Goal: Find specific page/section: Find specific page/section

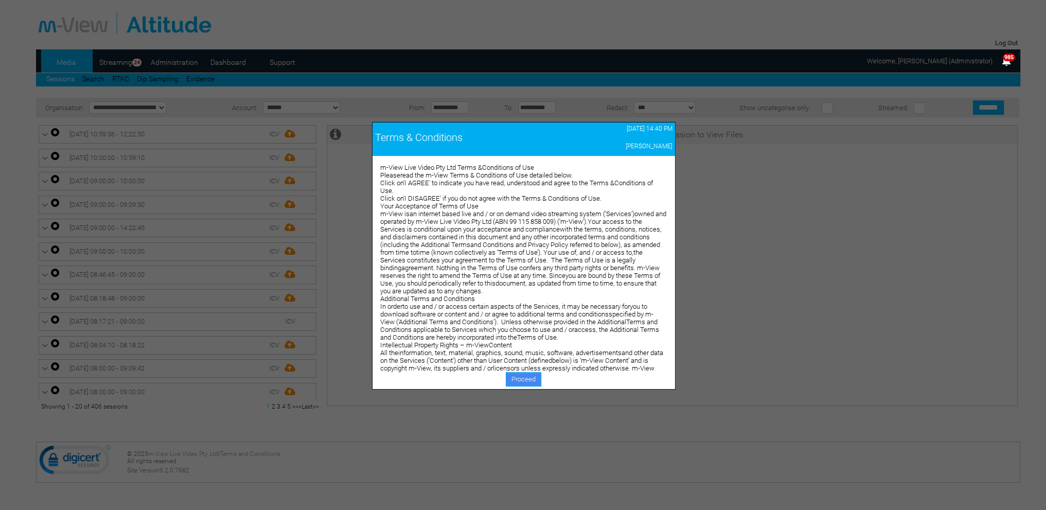
click at [532, 375] on link "Proceed" at bounding box center [523, 379] width 35 height 14
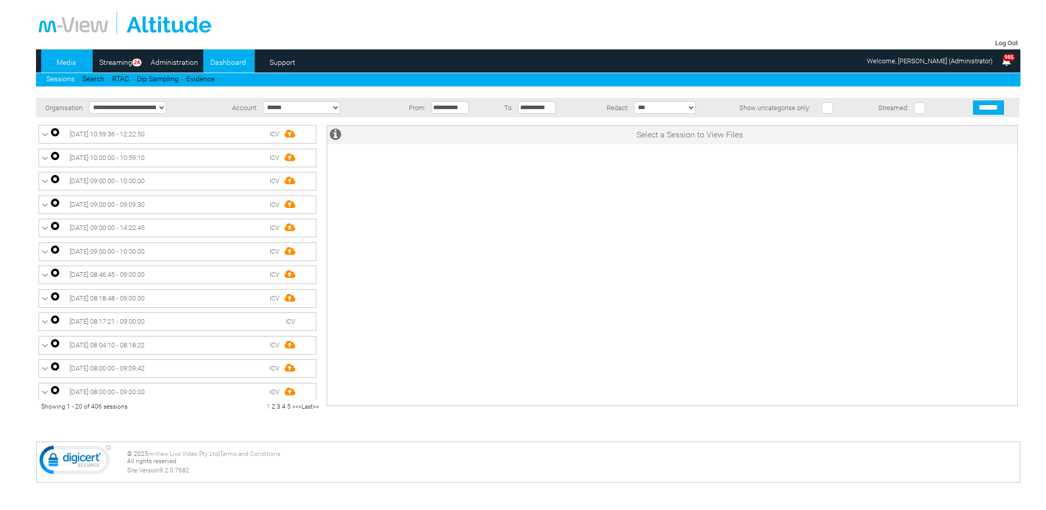
click at [238, 65] on link "Dashboard" at bounding box center [228, 62] width 50 height 15
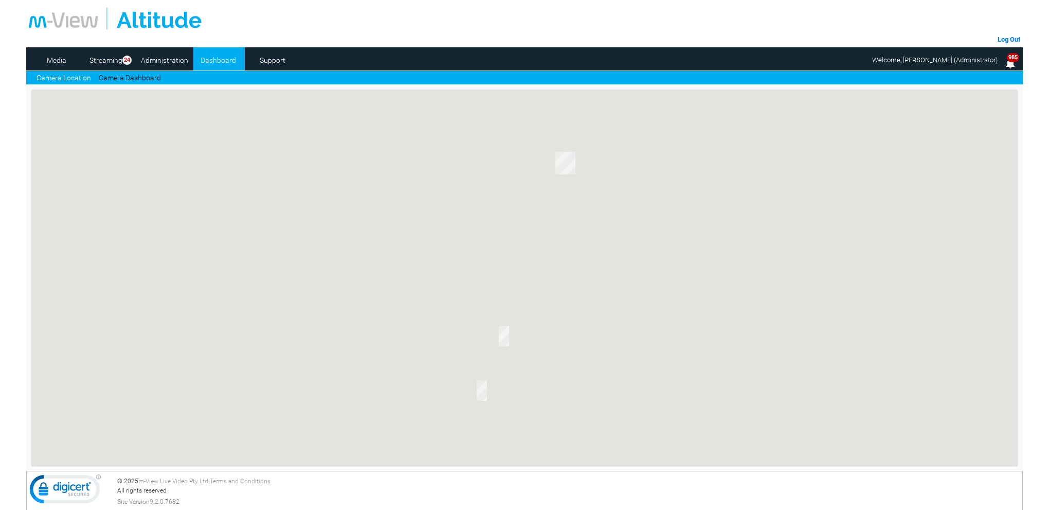
click at [139, 77] on link "Camera Dashboard" at bounding box center [130, 78] width 62 height 11
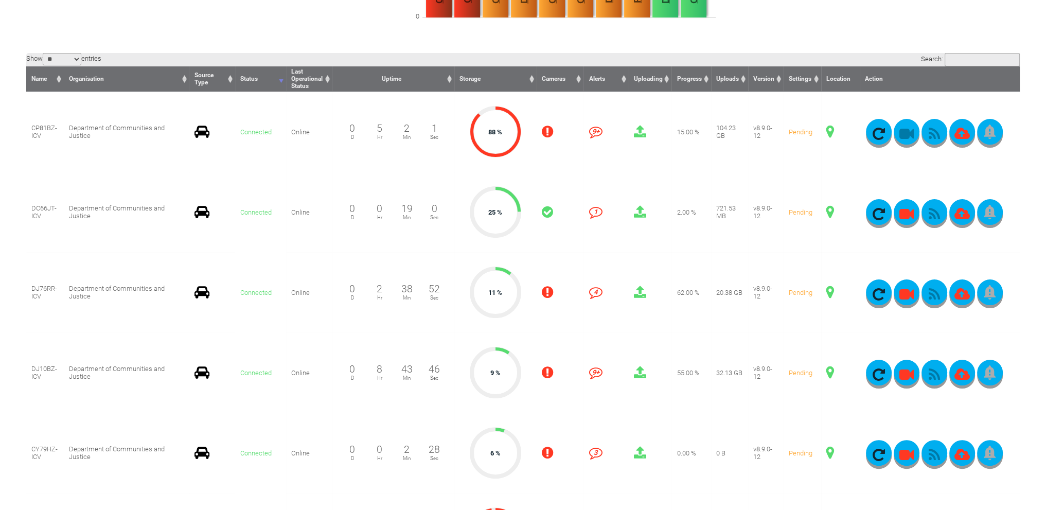
scroll to position [257, 0]
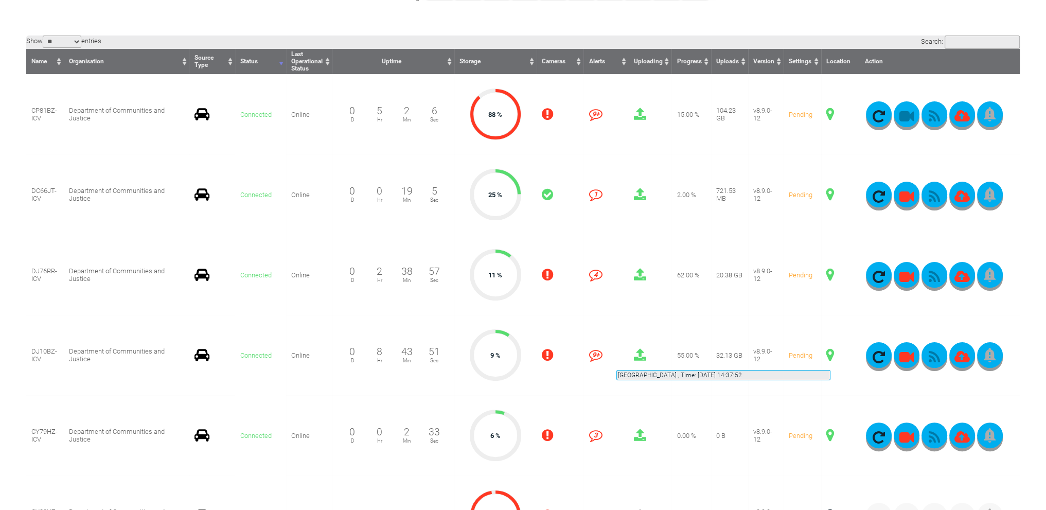
click at [830, 357] on span at bounding box center [830, 354] width 8 height 13
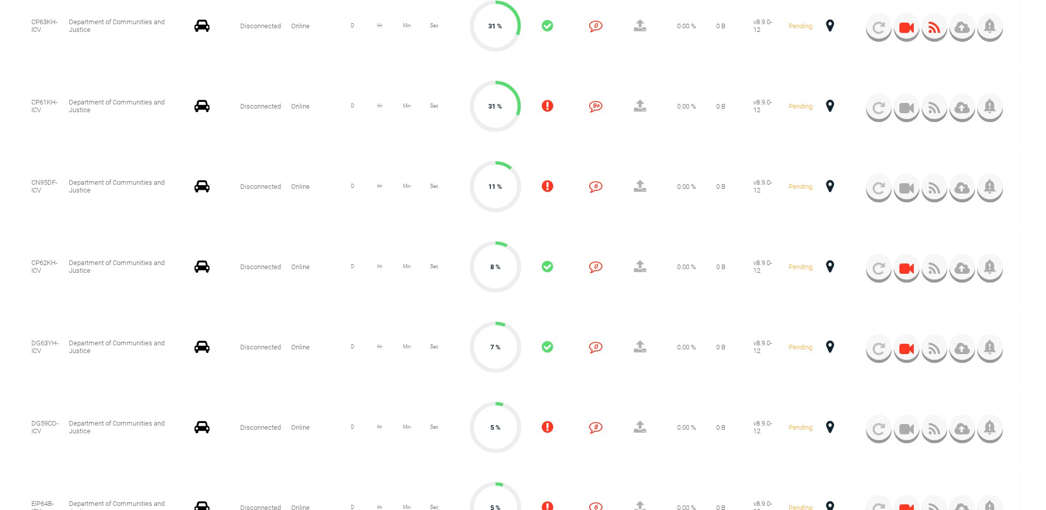
scroll to position [1440, 0]
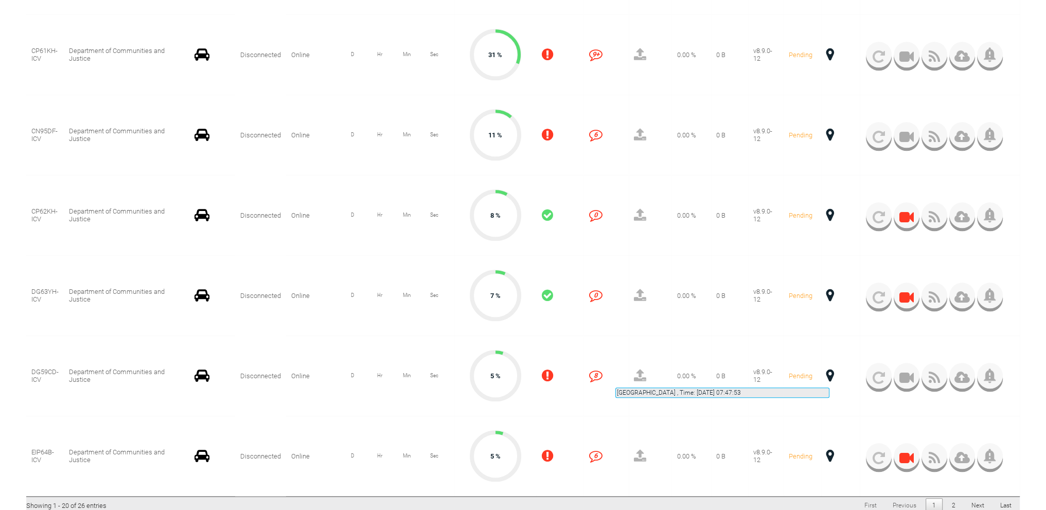
click at [829, 375] on span at bounding box center [830, 375] width 8 height 13
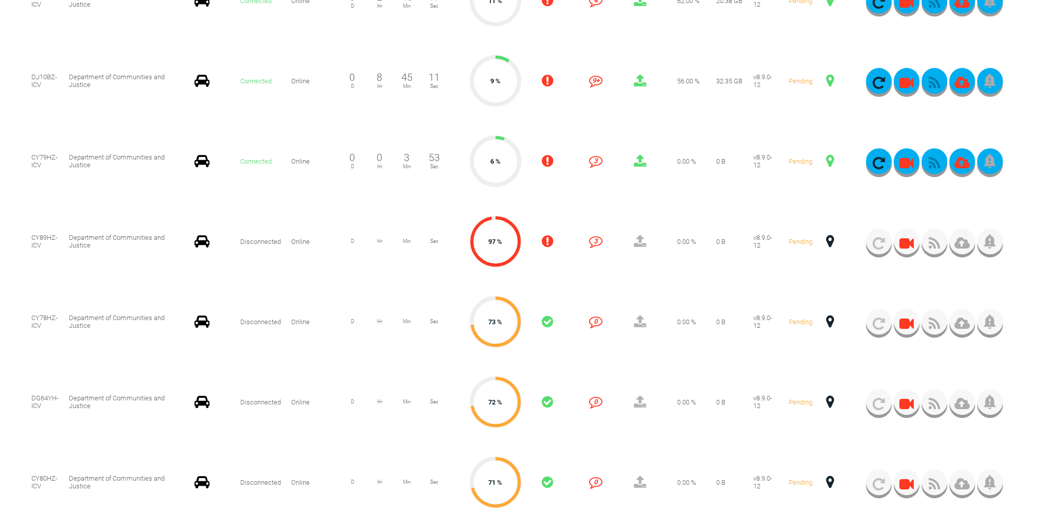
scroll to position [514, 0]
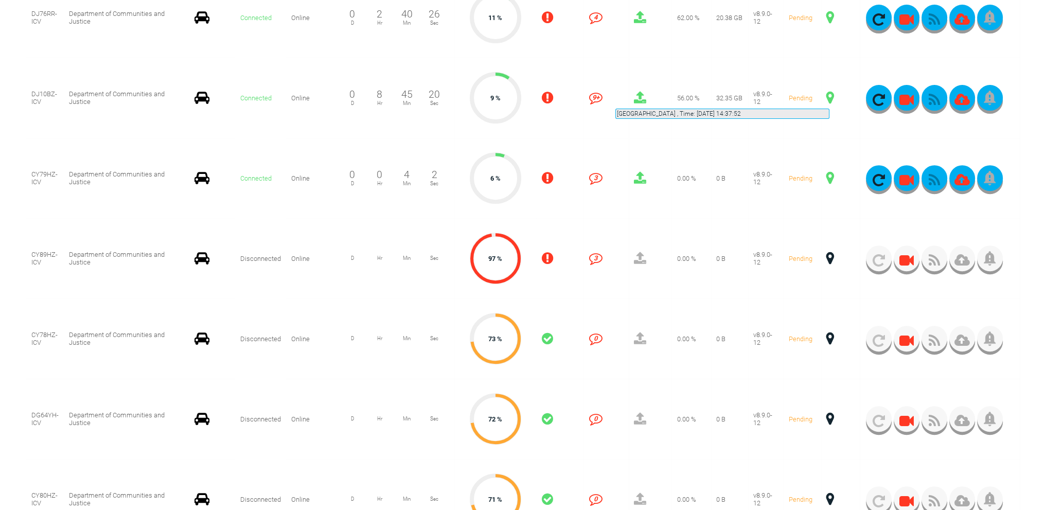
click at [829, 96] on span at bounding box center [830, 97] width 8 height 13
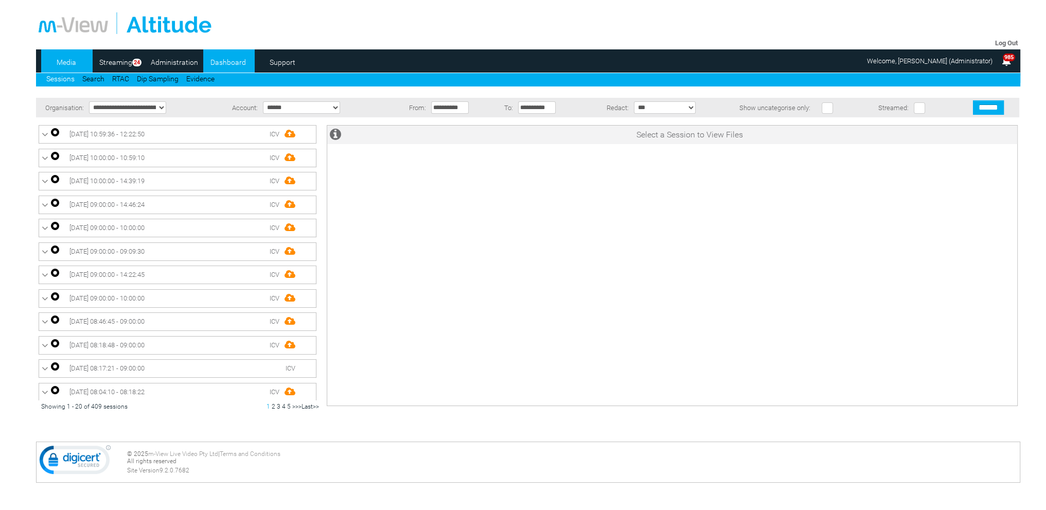
click at [226, 63] on link "Dashboard" at bounding box center [228, 62] width 50 height 15
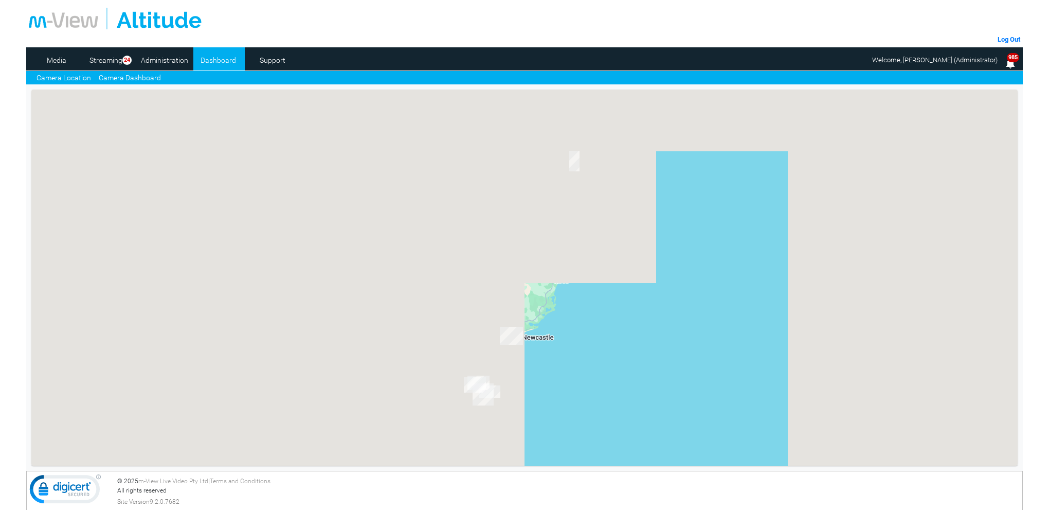
click at [148, 79] on link "Camera Dashboard" at bounding box center [130, 78] width 62 height 11
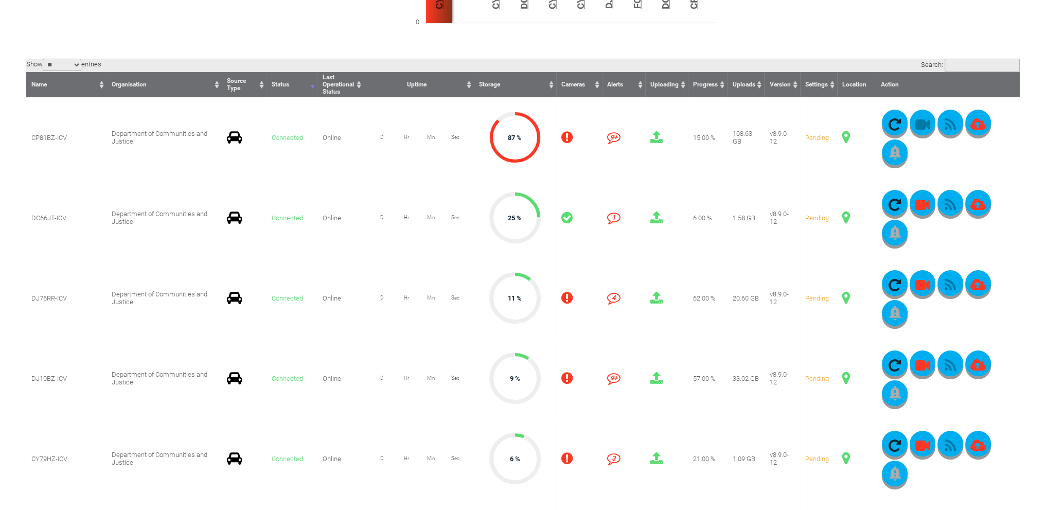
scroll to position [360, 0]
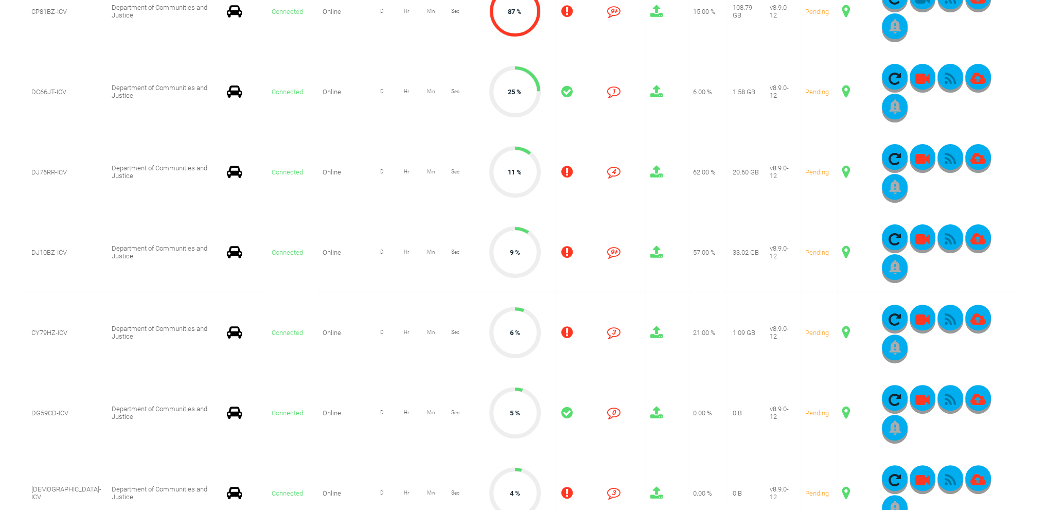
click at [842, 252] on span at bounding box center [846, 251] width 8 height 13
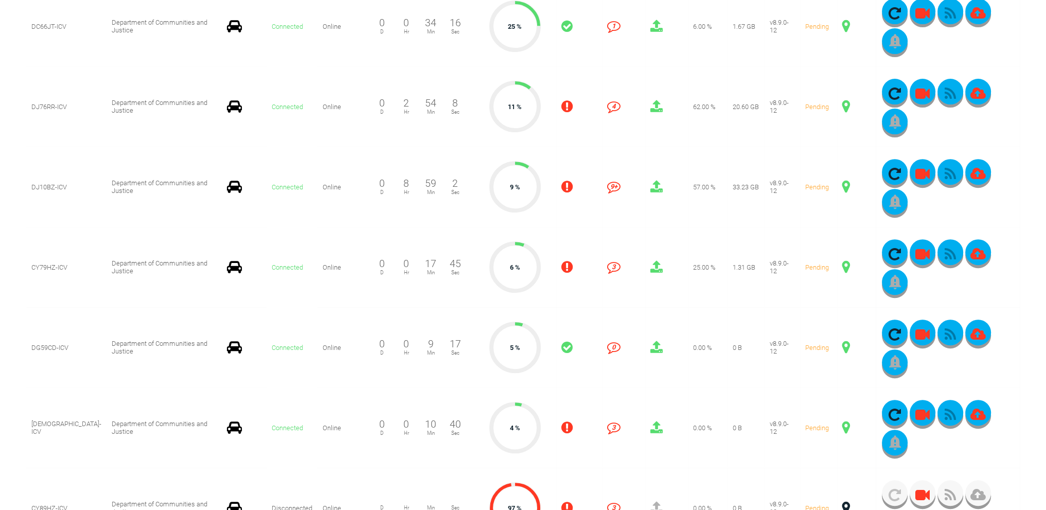
scroll to position [514, 0]
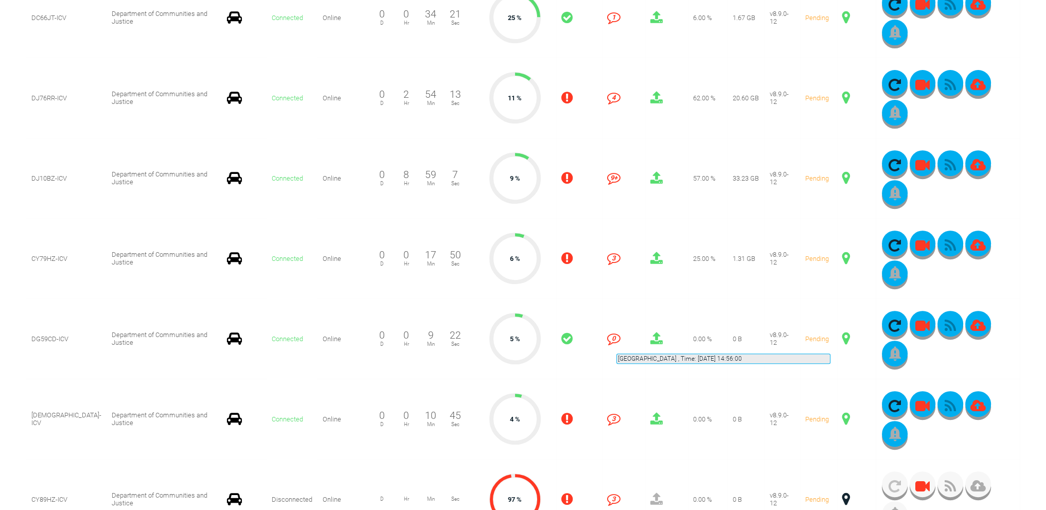
click at [842, 341] on span at bounding box center [846, 338] width 8 height 13
